Goal: Task Accomplishment & Management: Manage account settings

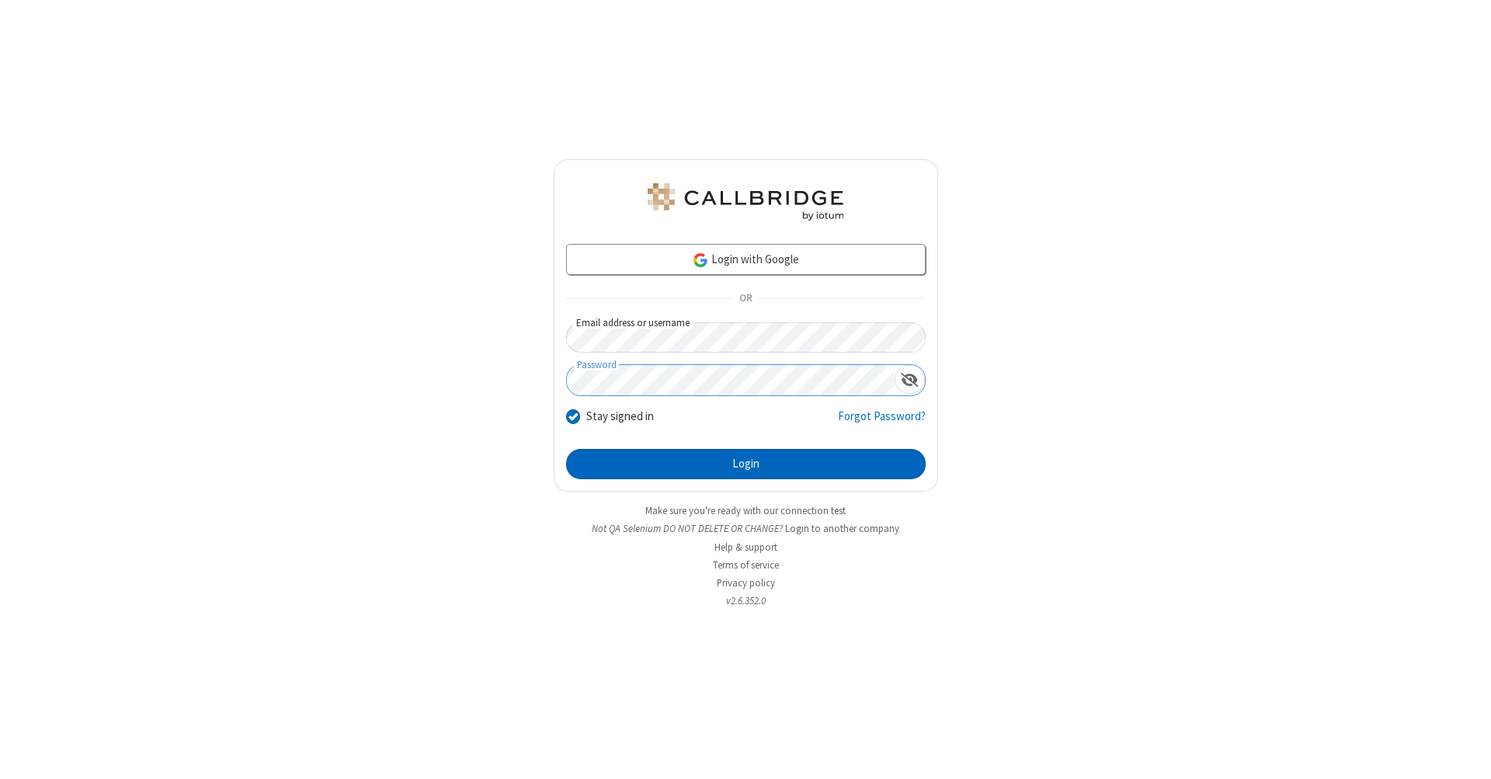
click at [745, 464] on button "Login" at bounding box center [746, 464] width 360 height 31
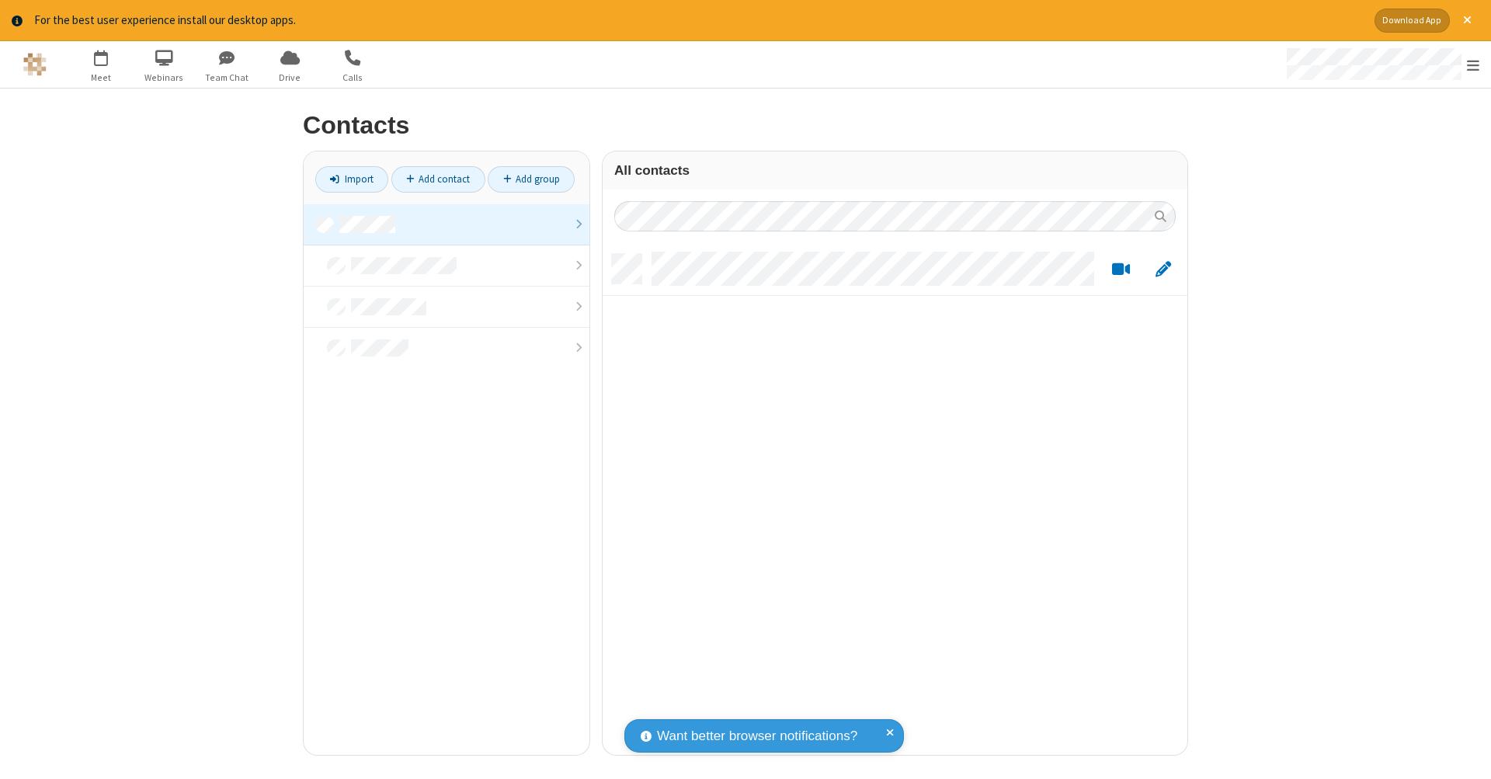
click at [446, 224] on link at bounding box center [447, 224] width 286 height 41
click at [438, 179] on link "Add contact" at bounding box center [438, 179] width 94 height 26
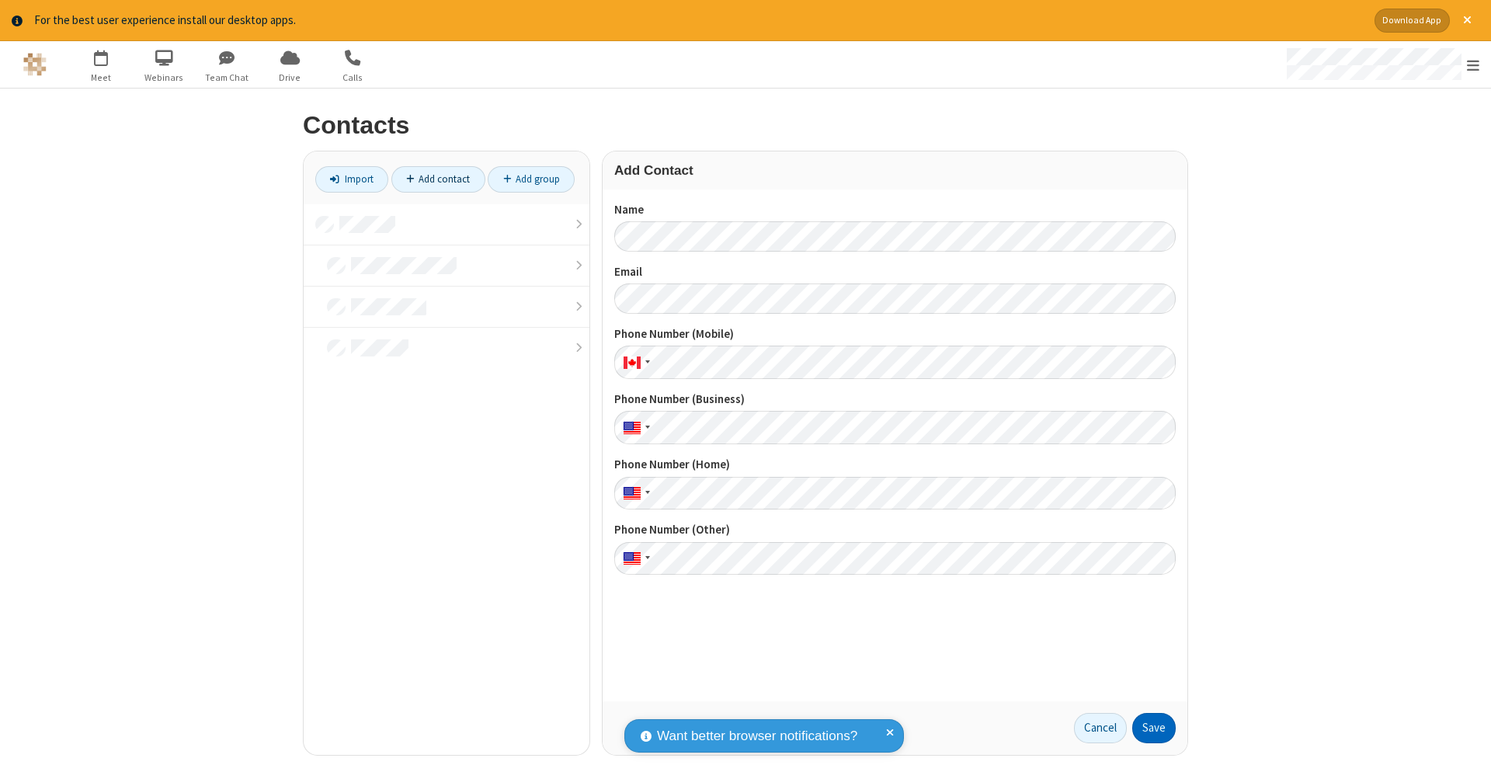
click at [1154, 728] on button "Save" at bounding box center [1153, 728] width 43 height 31
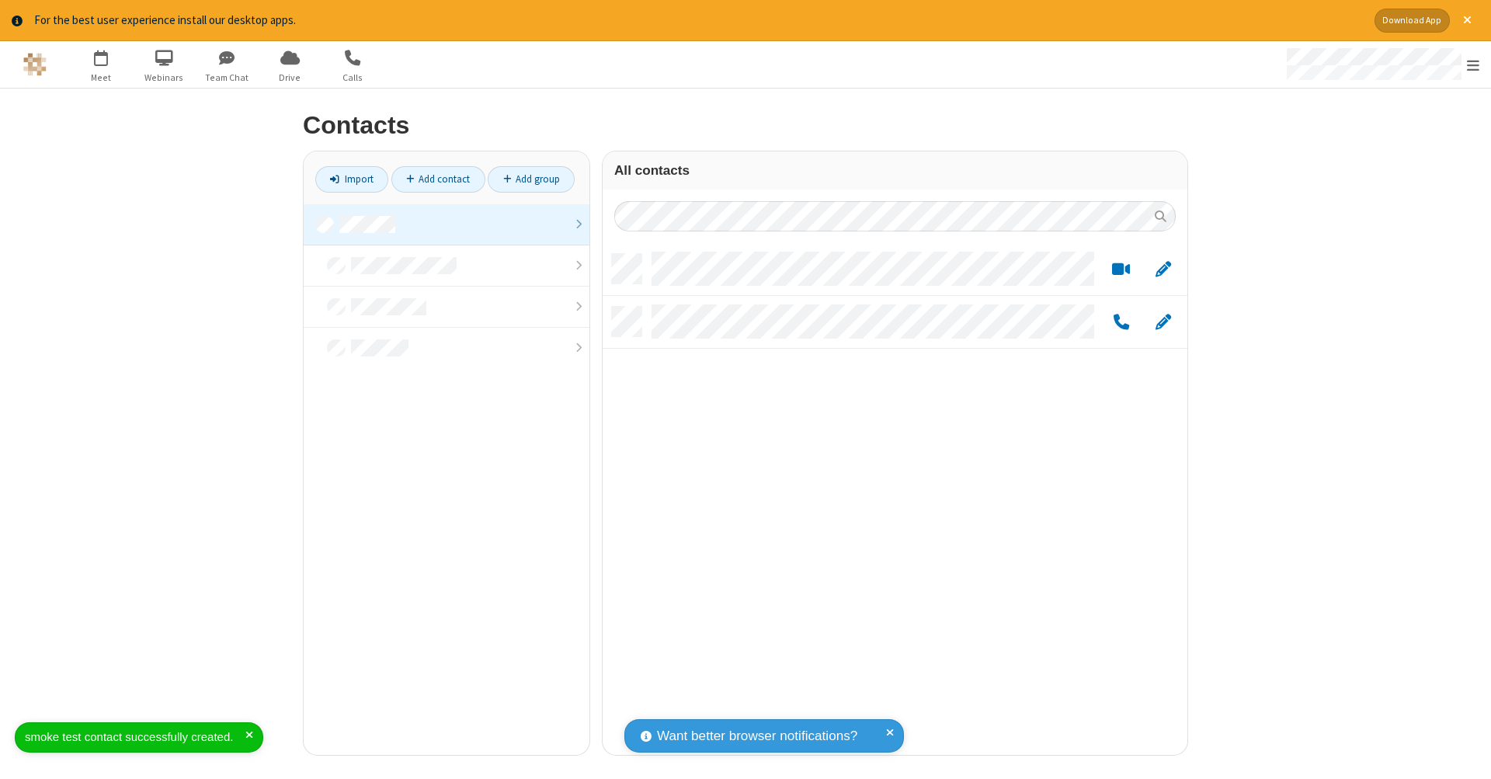
scroll to position [501, 573]
click at [438, 179] on link "Add contact" at bounding box center [438, 179] width 94 height 26
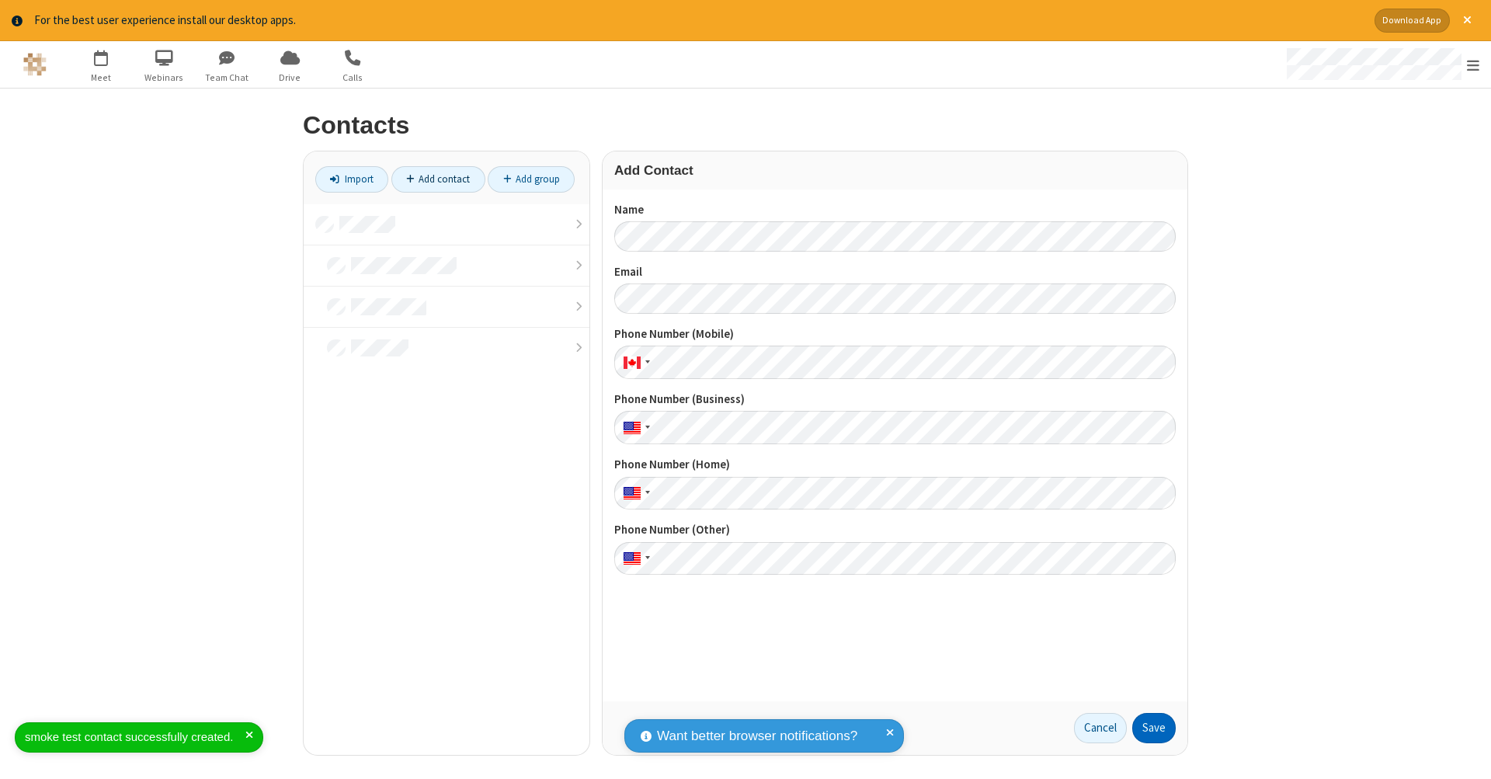
click at [1154, 728] on button "Save" at bounding box center [1153, 728] width 43 height 31
